Goal: Check status: Check status

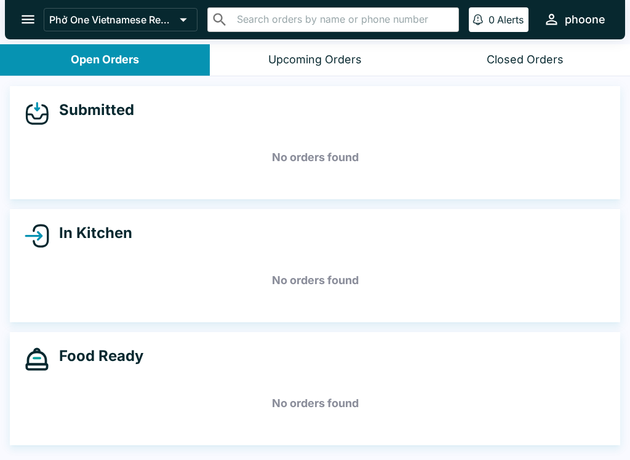
click at [288, 65] on div "Upcoming Orders" at bounding box center [314, 60] width 93 height 14
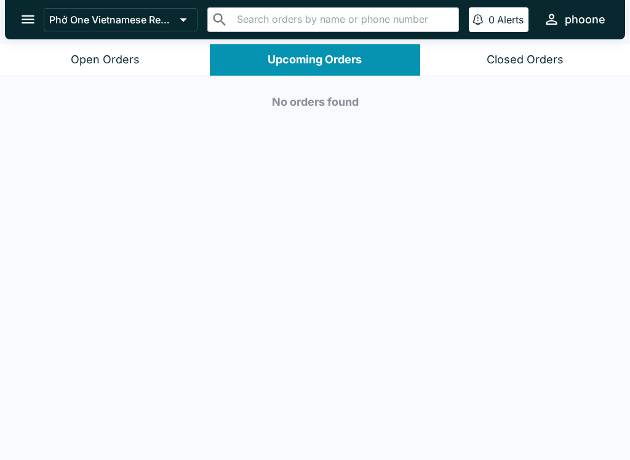
click at [528, 55] on div "Closed Orders" at bounding box center [525, 60] width 77 height 14
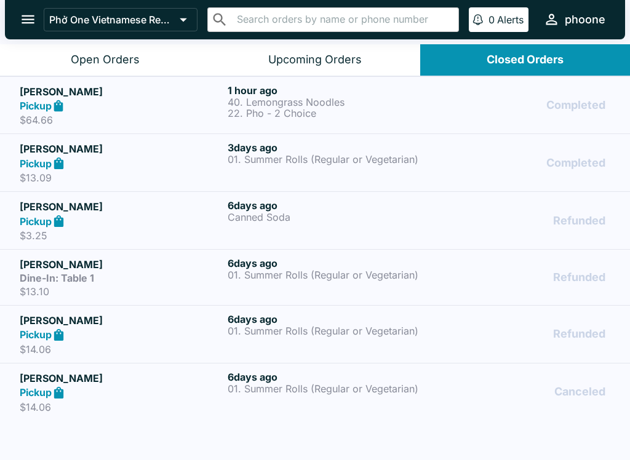
click at [153, 101] on div "Pickup" at bounding box center [121, 106] width 203 height 14
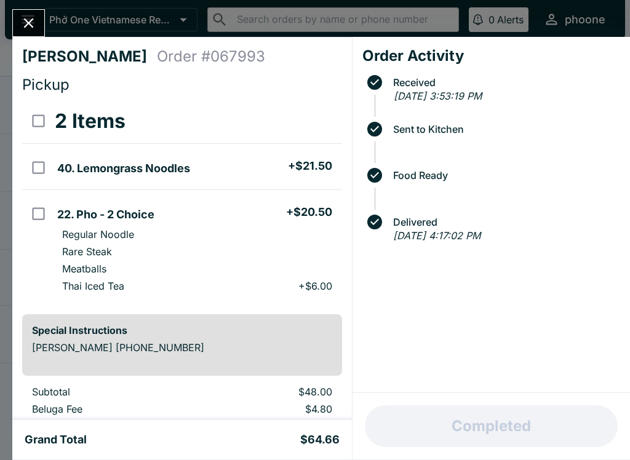
scroll to position [-1, 0]
click at [33, 24] on icon "Close" at bounding box center [28, 23] width 17 height 17
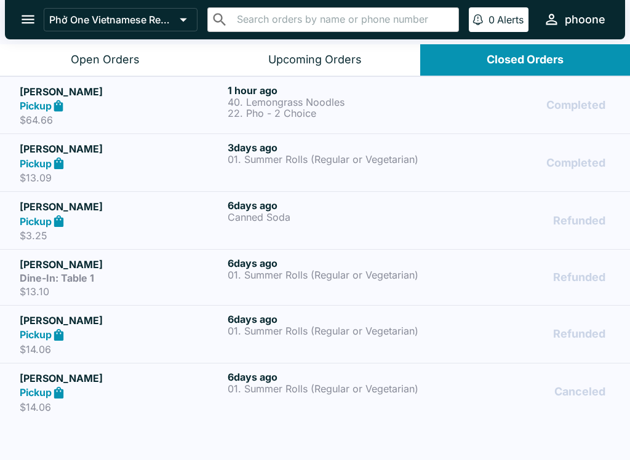
click at [138, 151] on h5 "[PERSON_NAME]" at bounding box center [121, 148] width 203 height 15
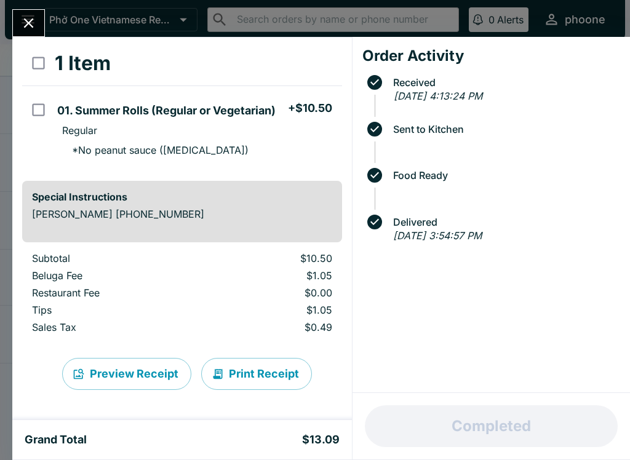
scroll to position [58, 0]
click at [246, 363] on button "Print Receipt" at bounding box center [256, 374] width 111 height 32
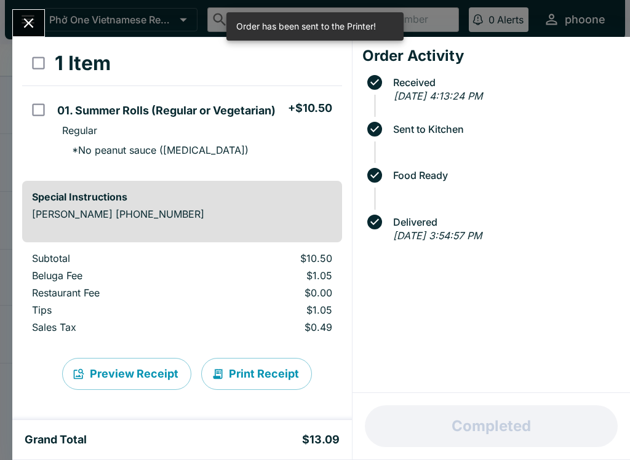
click at [23, 19] on icon "Close" at bounding box center [28, 23] width 17 height 17
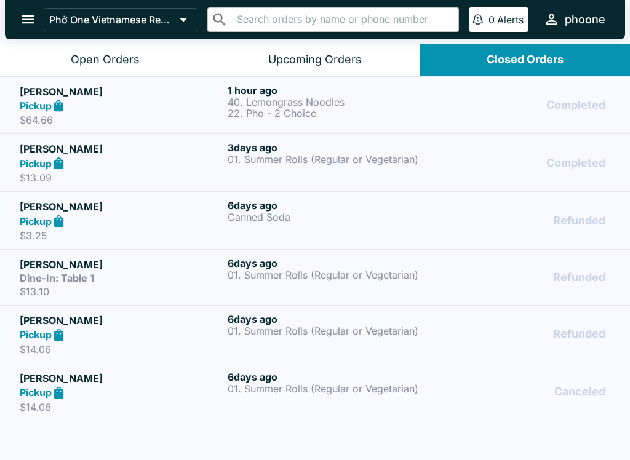
click at [140, 155] on h5 "[PERSON_NAME]" at bounding box center [121, 148] width 203 height 15
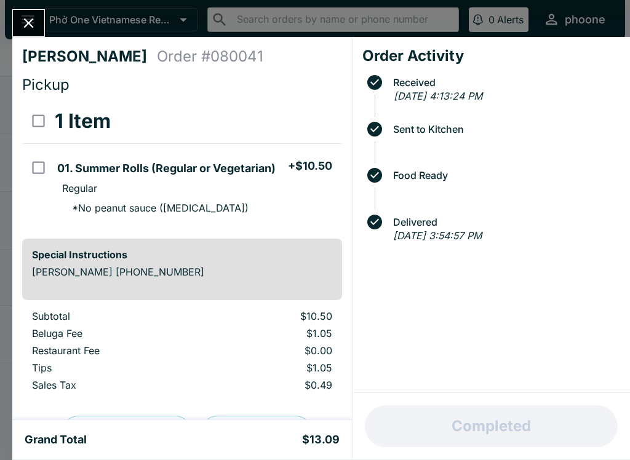
click at [28, 23] on icon "Close" at bounding box center [29, 23] width 10 height 10
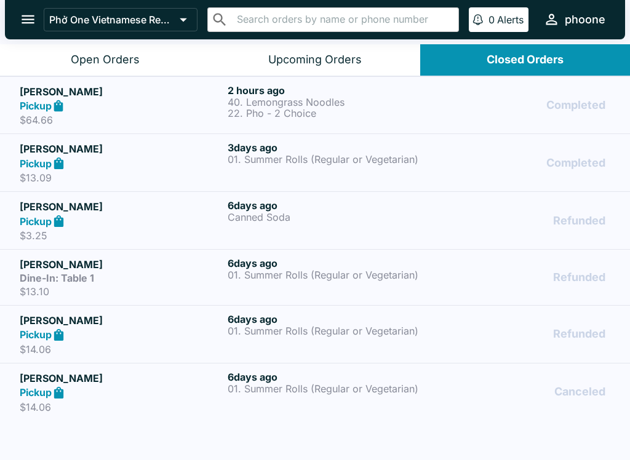
click at [28, 12] on icon "open drawer" at bounding box center [28, 19] width 17 height 17
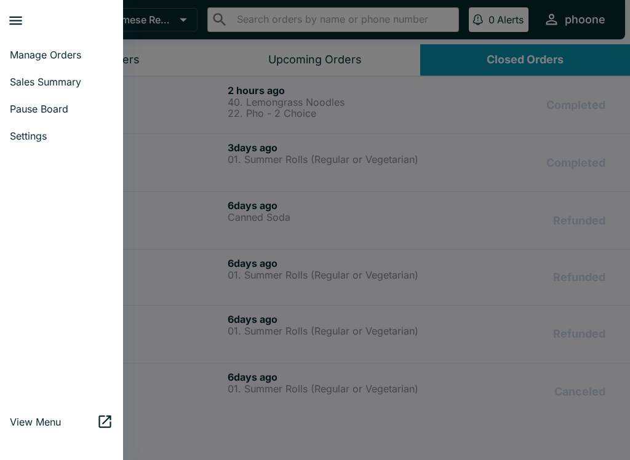
click at [158, 197] on div at bounding box center [315, 230] width 630 height 460
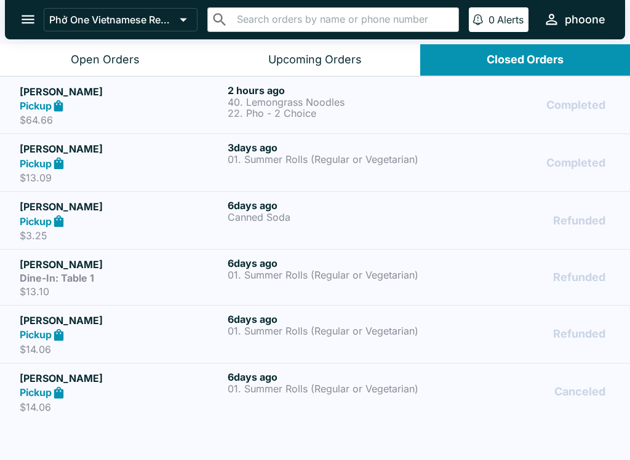
click at [45, 102] on strong "Pickup" at bounding box center [36, 106] width 32 height 12
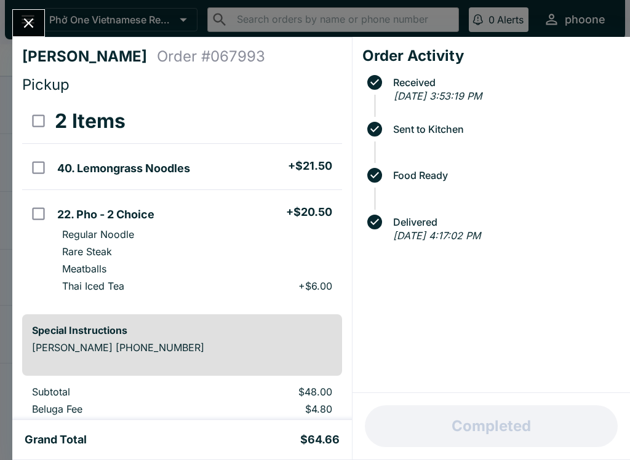
click at [29, 23] on icon "Close" at bounding box center [29, 23] width 10 height 10
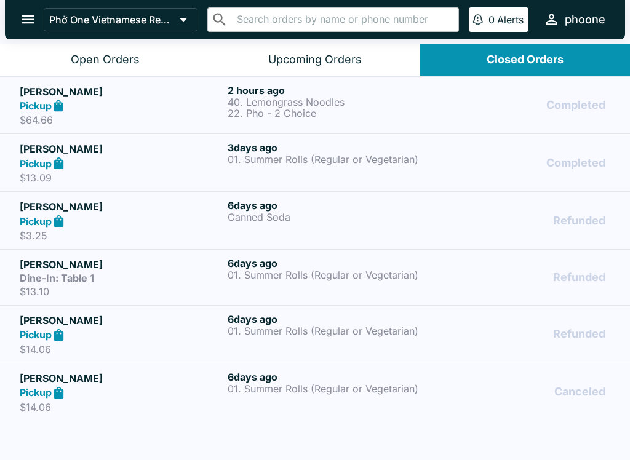
click at [42, 7] on div "Phở One Vietnamese Restaurant ​ ​ 0 Alerts phoone" at bounding box center [315, 19] width 620 height 39
click at [52, 17] on p "Phở One Vietnamese Restaurant" at bounding box center [111, 20] width 125 height 12
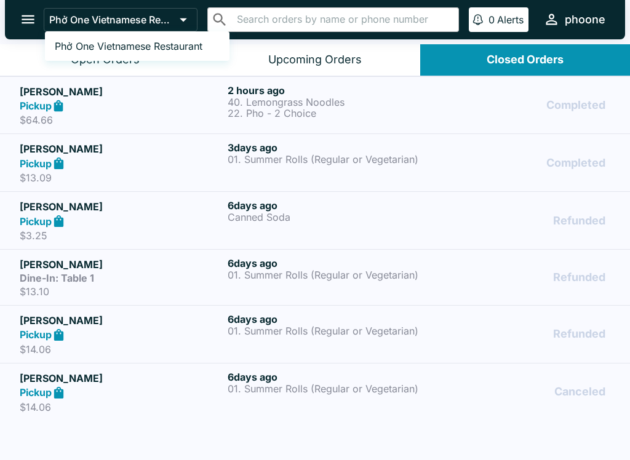
click at [101, 41] on span "Phở One Vietnamese Restaurant" at bounding box center [129, 46] width 148 height 12
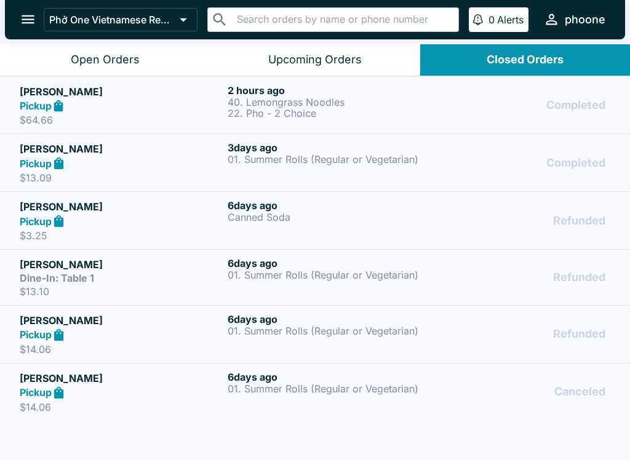
click at [202, 10] on div "Phở One Vietnamese Restaurant ​ ​ 0 Alerts phoone" at bounding box center [327, 19] width 567 height 26
click at [196, 10] on button "Phở One Vietnamese Restaurant" at bounding box center [121, 19] width 154 height 23
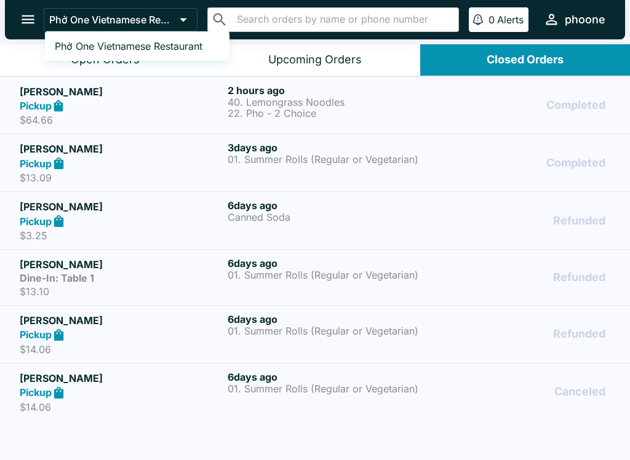
click at [198, 107] on div at bounding box center [315, 230] width 630 height 460
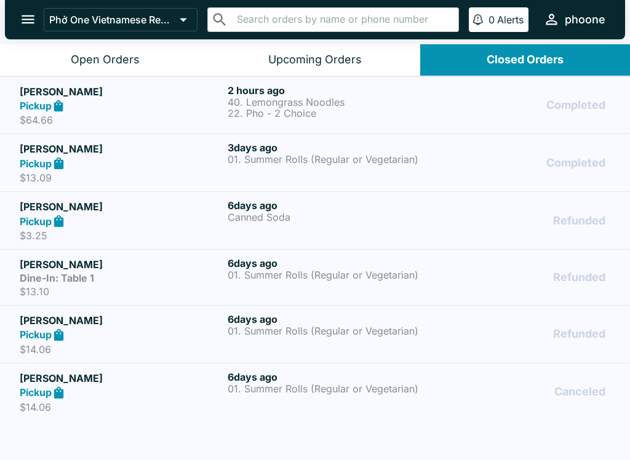
click at [148, 47] on button "Open Orders" at bounding box center [105, 59] width 210 height 31
